Goal: Check status: Check status

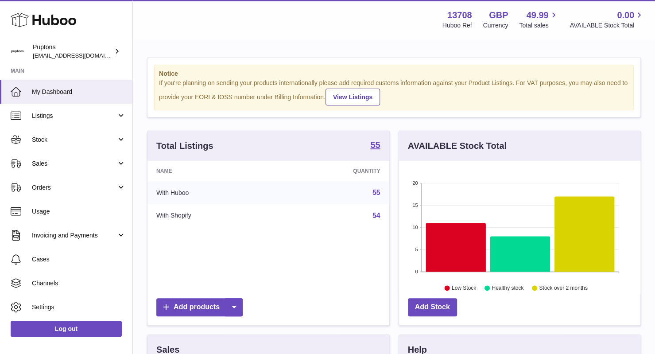
scroll to position [138, 242]
click at [63, 185] on span "Orders" at bounding box center [74, 187] width 85 height 8
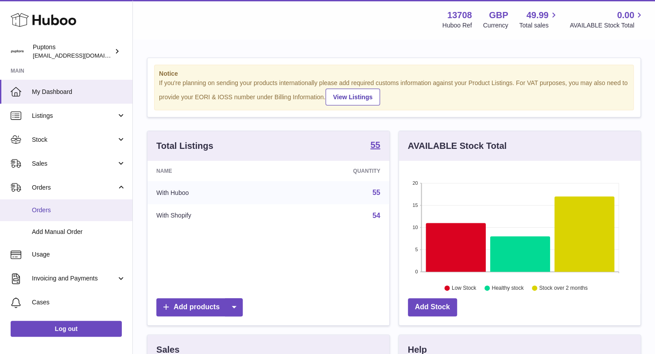
click at [58, 205] on link "Orders" at bounding box center [66, 210] width 132 height 22
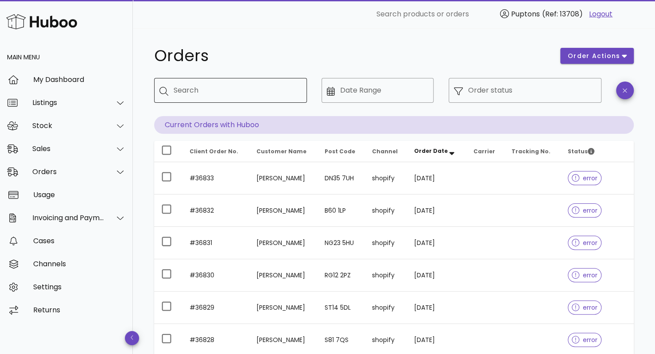
click at [227, 84] on input "Search" at bounding box center [237, 90] width 126 height 14
type input "***"
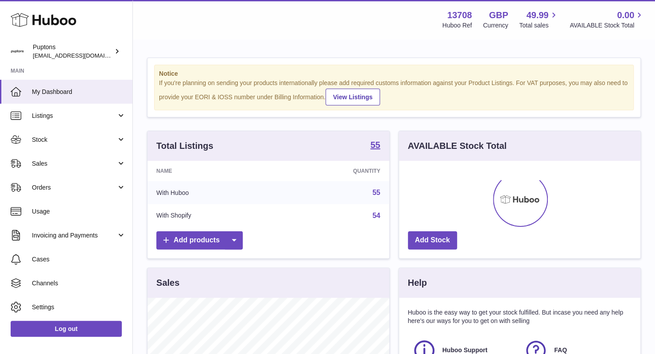
scroll to position [138, 242]
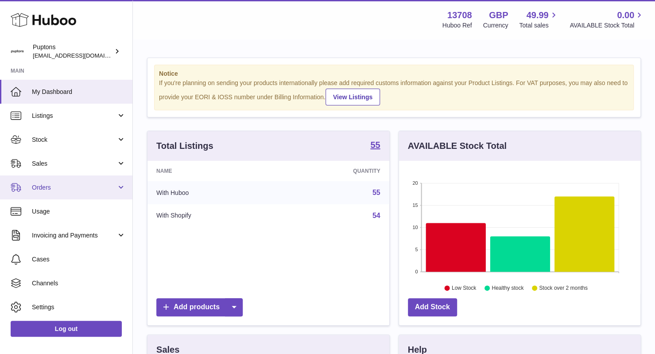
click at [49, 189] on span "Orders" at bounding box center [74, 187] width 85 height 8
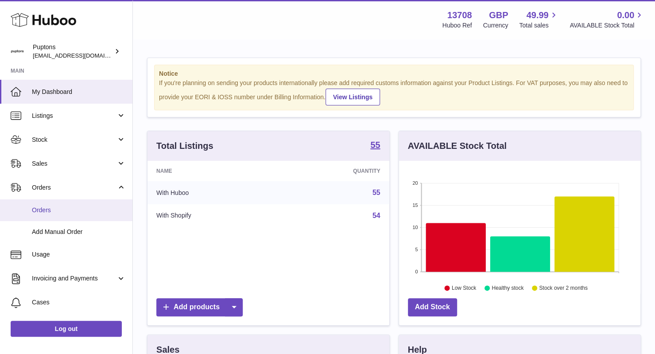
click at [80, 210] on span "Orders" at bounding box center [79, 210] width 94 height 8
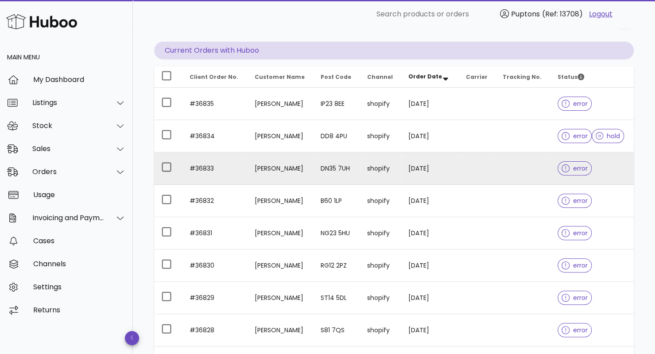
scroll to position [75, 0]
